Goal: Information Seeking & Learning: Learn about a topic

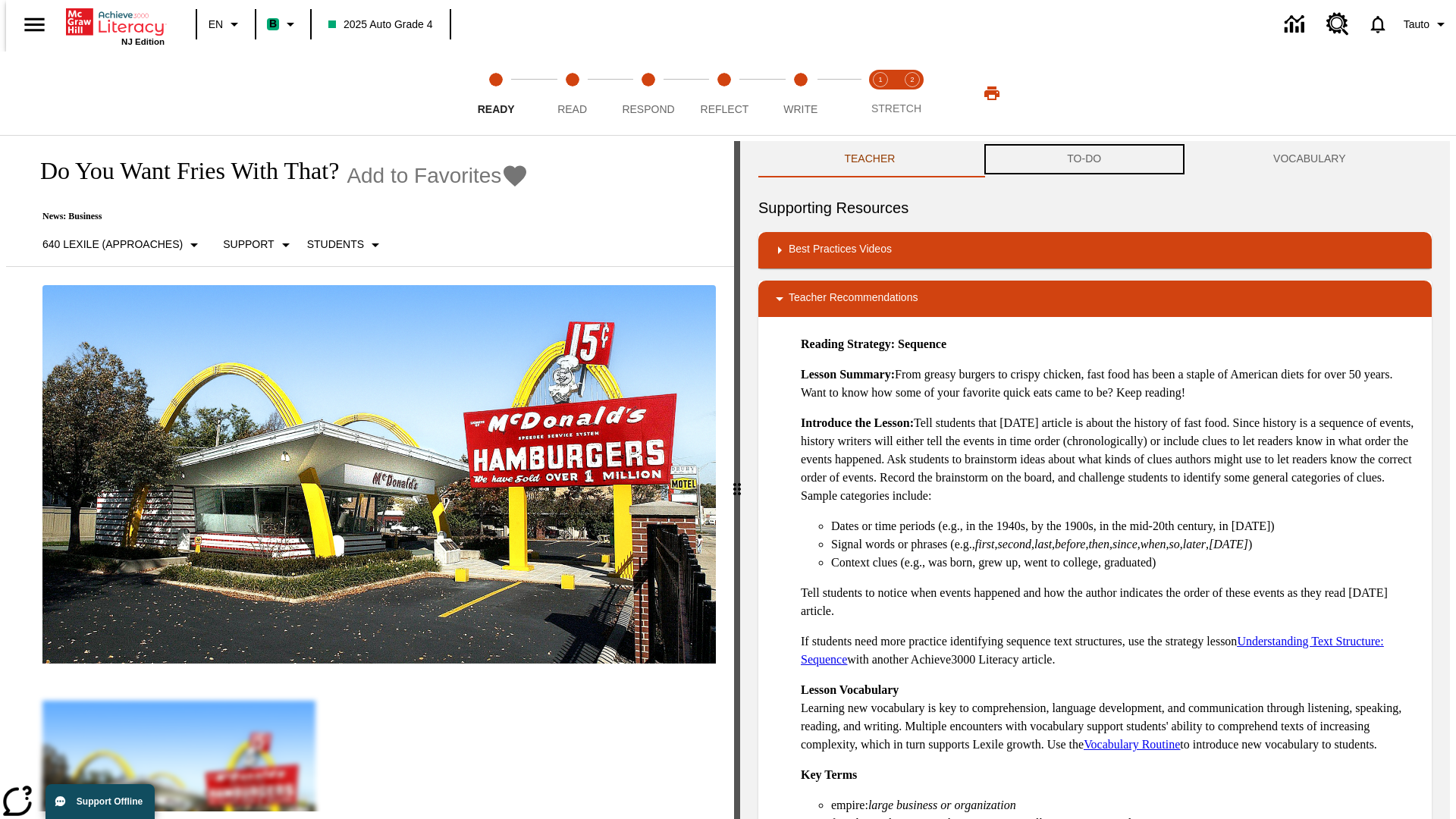
click at [1085, 159] on button "TO-DO" at bounding box center [1084, 158] width 207 height 36
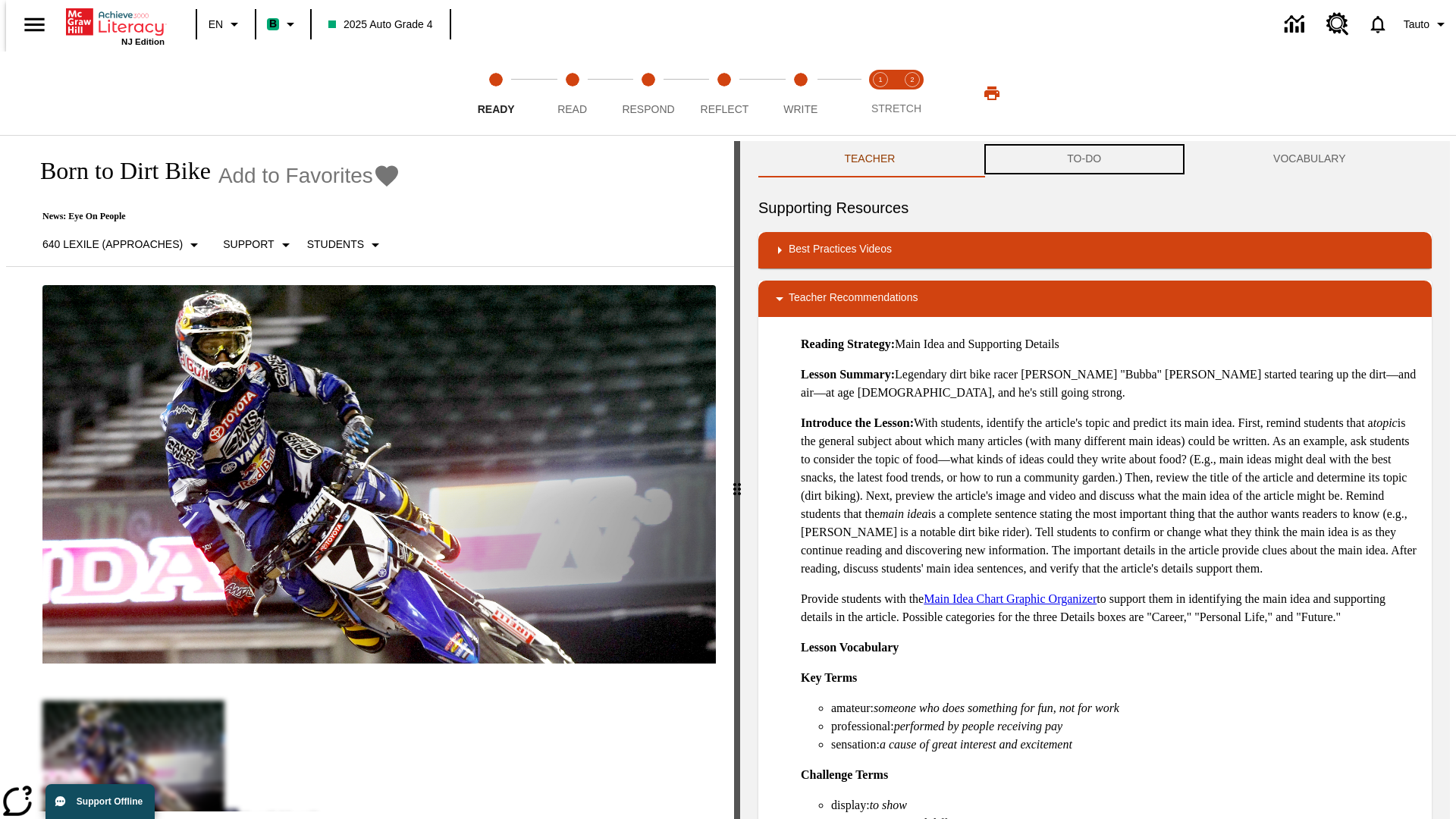
click at [1085, 159] on button "TO-DO" at bounding box center [1084, 158] width 207 height 36
